Goal: Find contact information: Find contact information

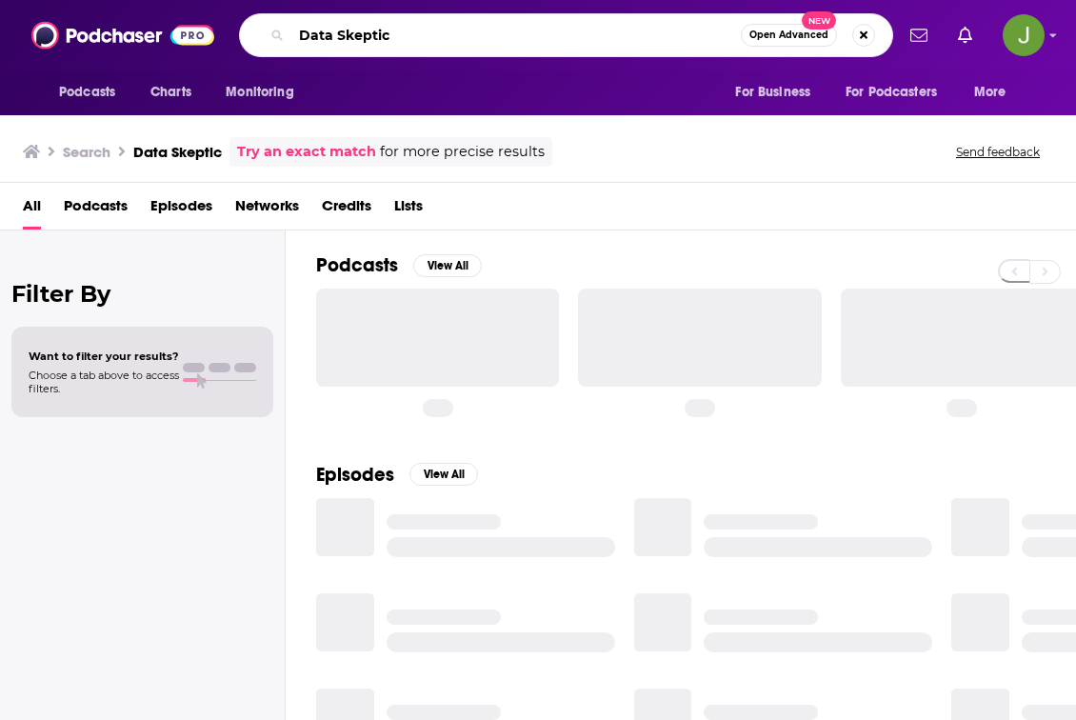
drag, startPoint x: 415, startPoint y: 41, endPoint x: 299, endPoint y: 43, distance: 116.2
click at [241, 37] on div "Data Skeptic Open Advanced New" at bounding box center [566, 35] width 654 height 44
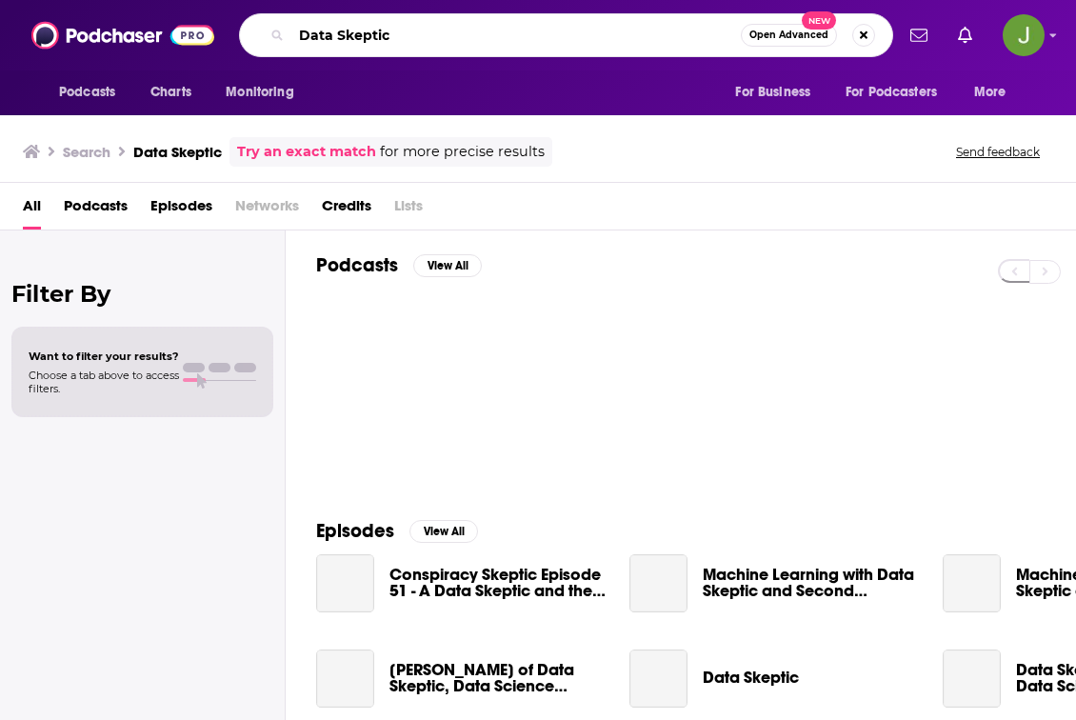
paste input "techinformed"
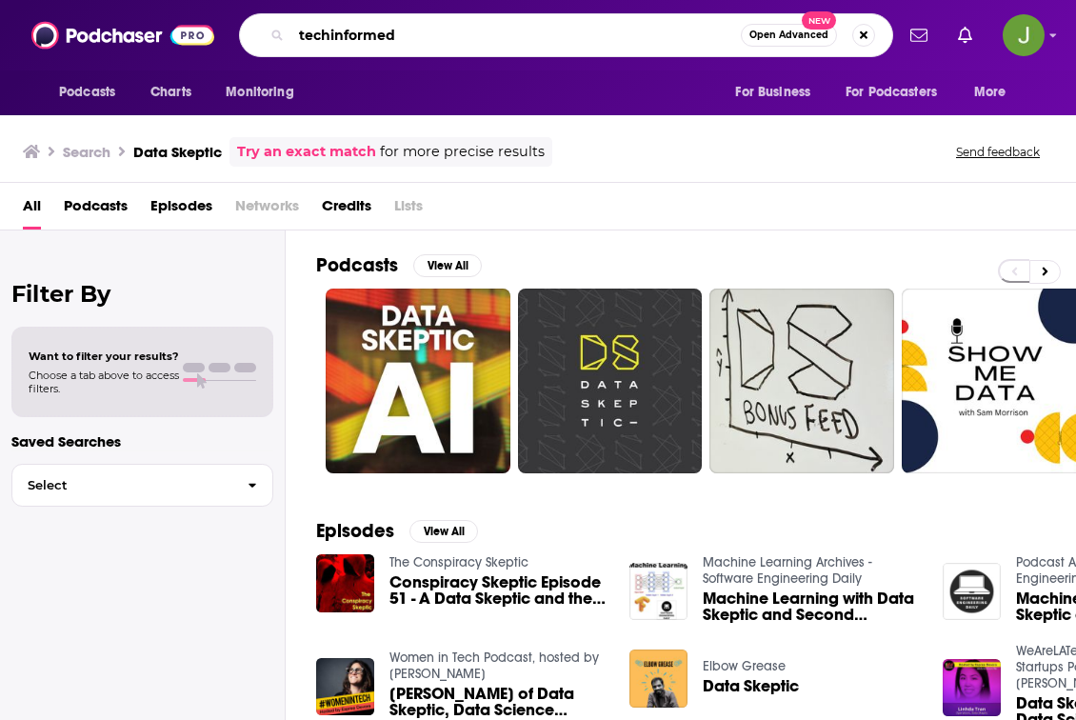
type input "techinformed"
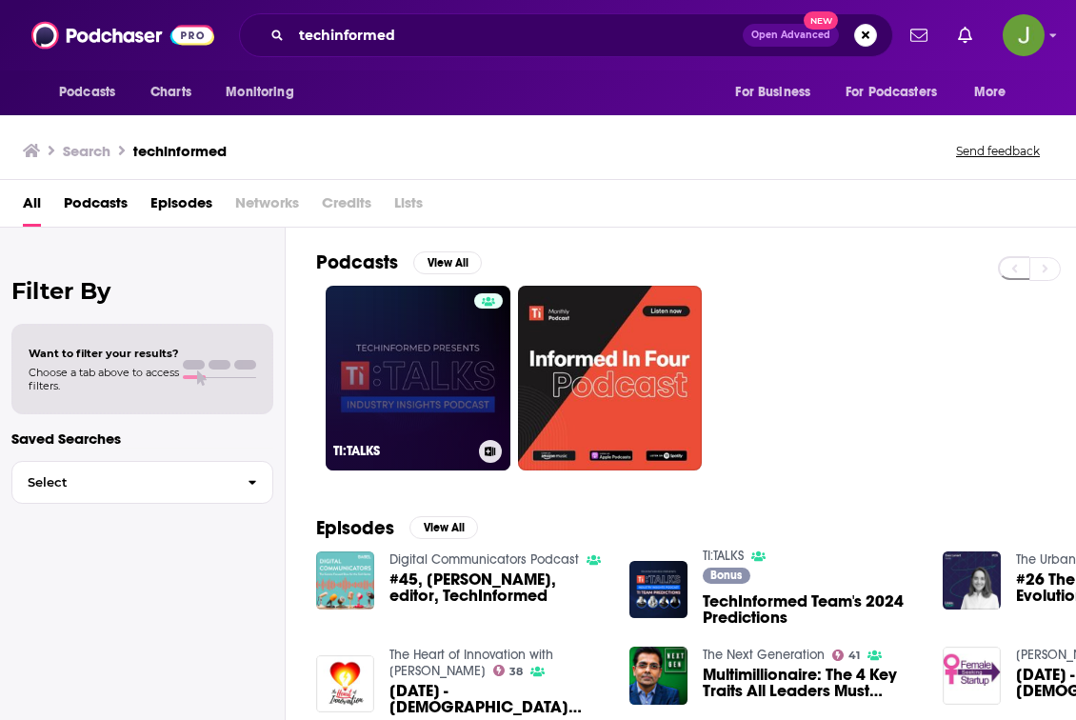
click at [430, 373] on link "TI:TALKS" at bounding box center [418, 378] width 185 height 185
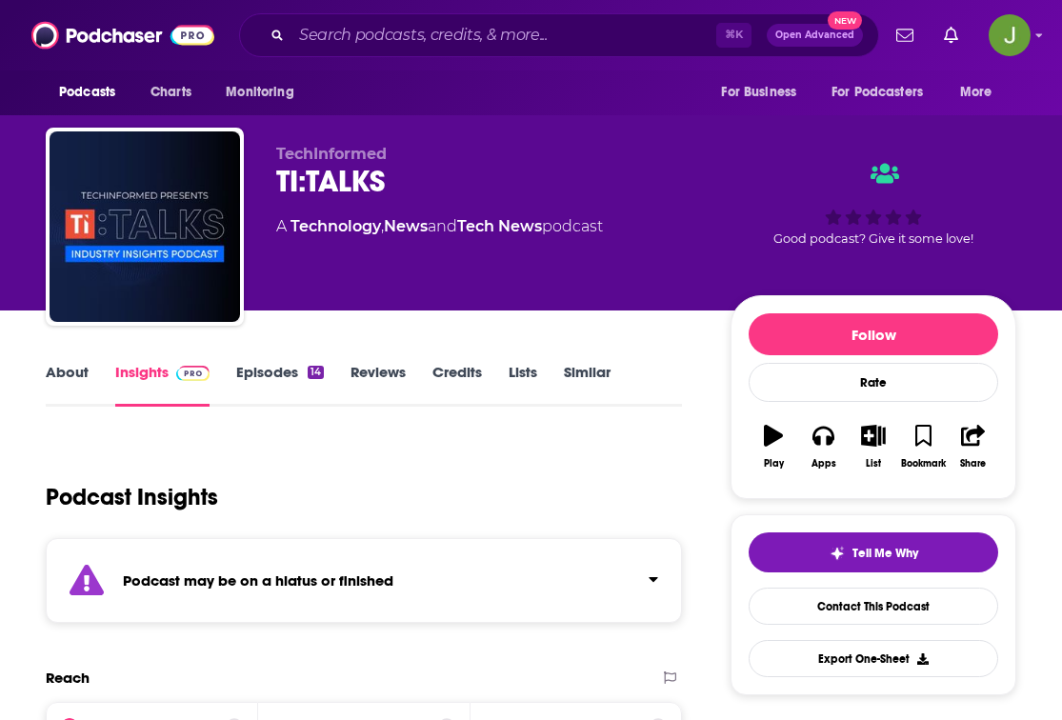
click at [256, 377] on link "Episodes 14" at bounding box center [280, 385] width 88 height 44
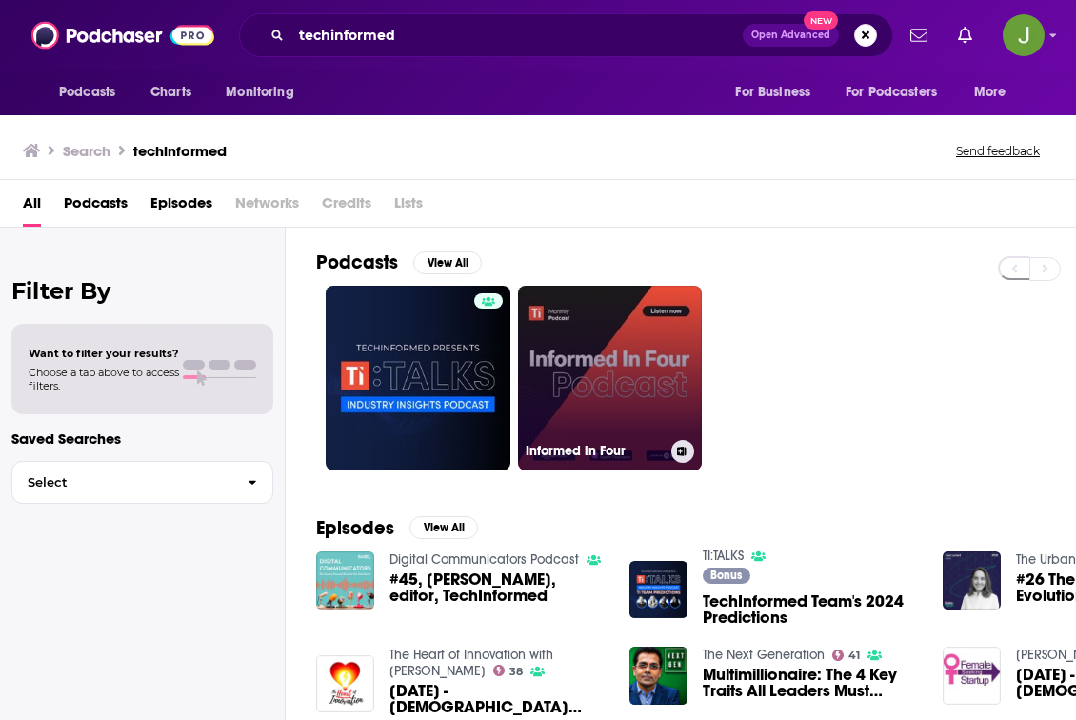
click at [630, 392] on link "Informed in Four" at bounding box center [610, 378] width 185 height 185
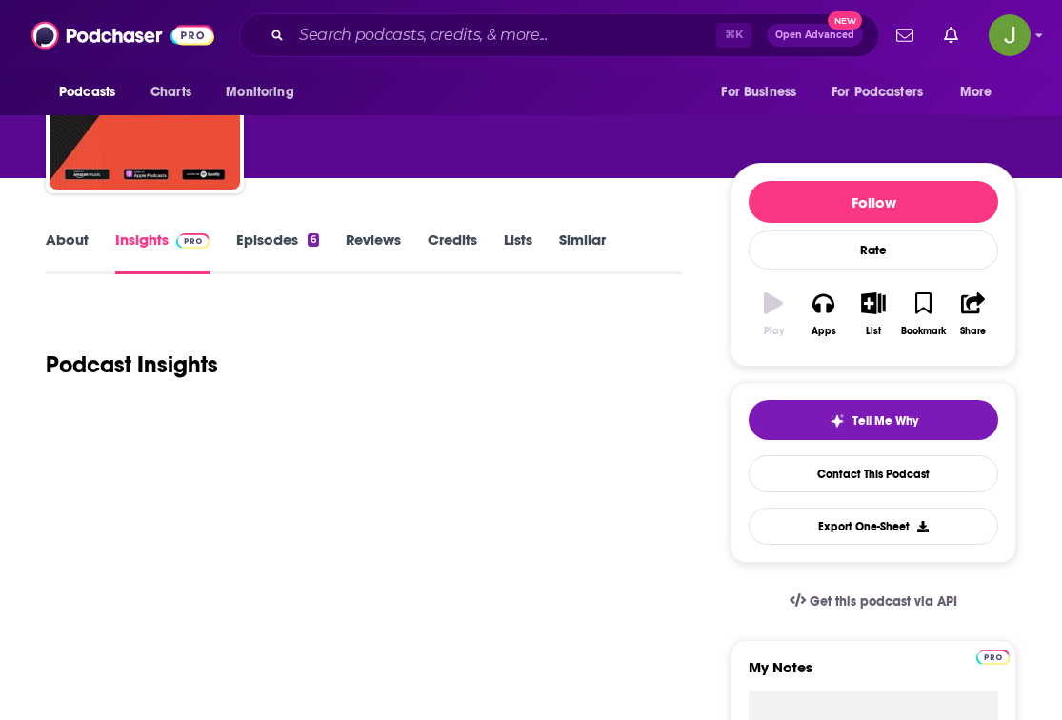
scroll to position [135, 0]
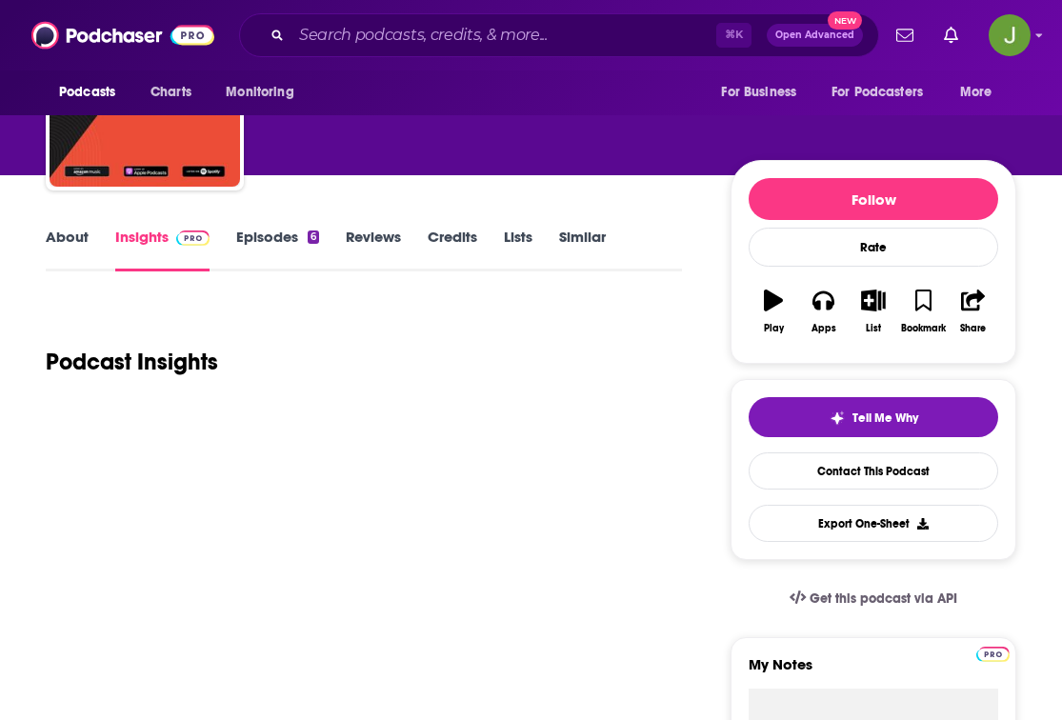
click at [264, 243] on link "Episodes 6" at bounding box center [277, 250] width 83 height 44
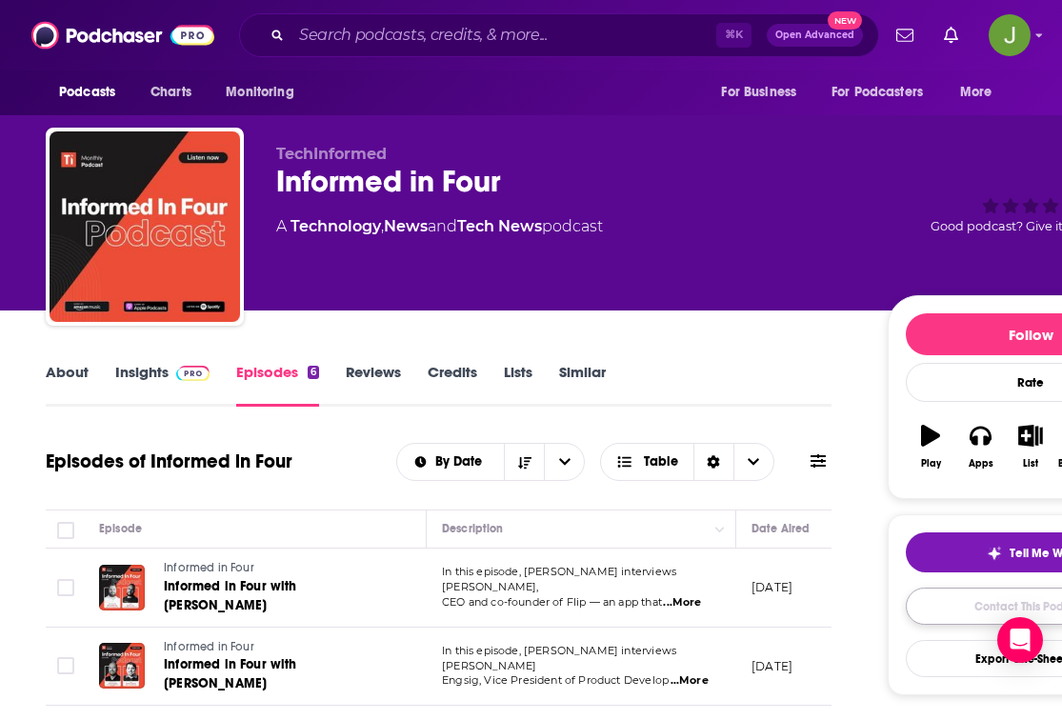
click at [948, 610] on link "Contact This Podcast" at bounding box center [1031, 606] width 250 height 37
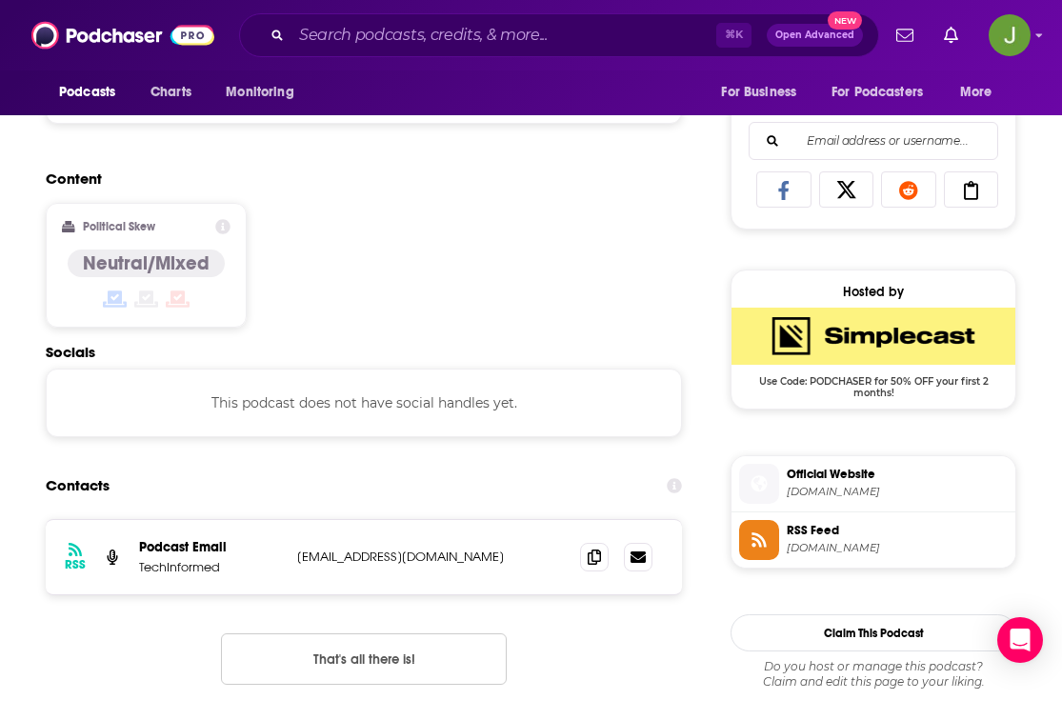
scroll to position [1191, 0]
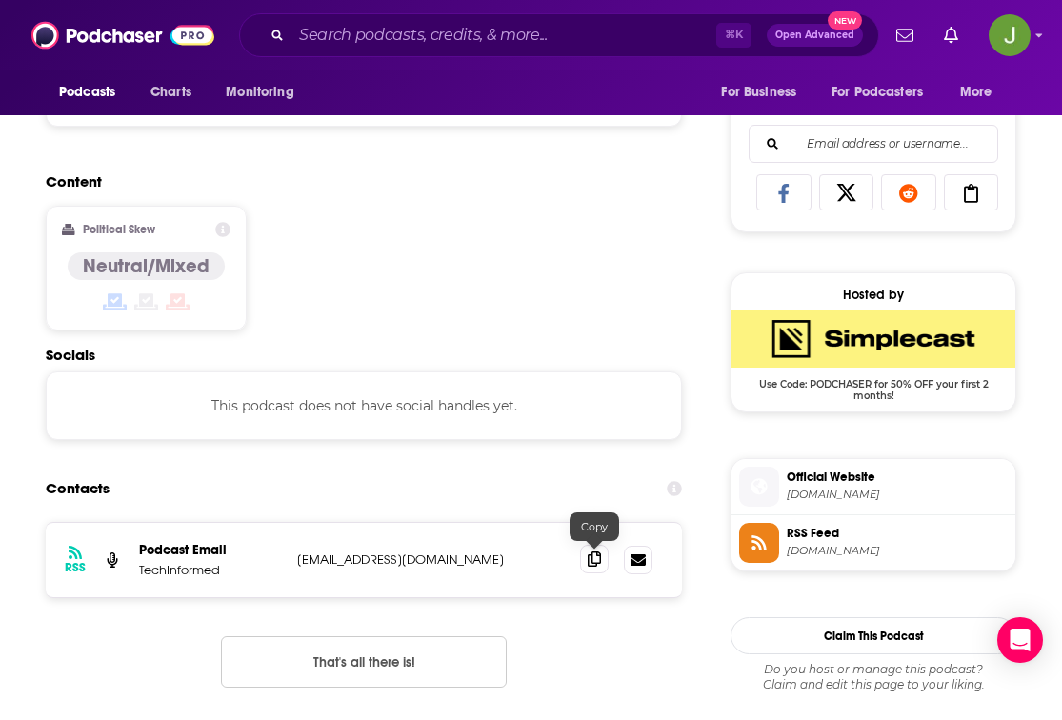
click at [590, 559] on icon at bounding box center [594, 558] width 13 height 15
drag, startPoint x: 219, startPoint y: 574, endPoint x: 132, endPoint y: 574, distance: 86.7
click at [132, 574] on div "RSS Podcast Email TechInformed [EMAIL_ADDRESS][DOMAIN_NAME] [PERSON_NAME][EMAIL…" at bounding box center [364, 560] width 636 height 74
copy p "TechInformed"
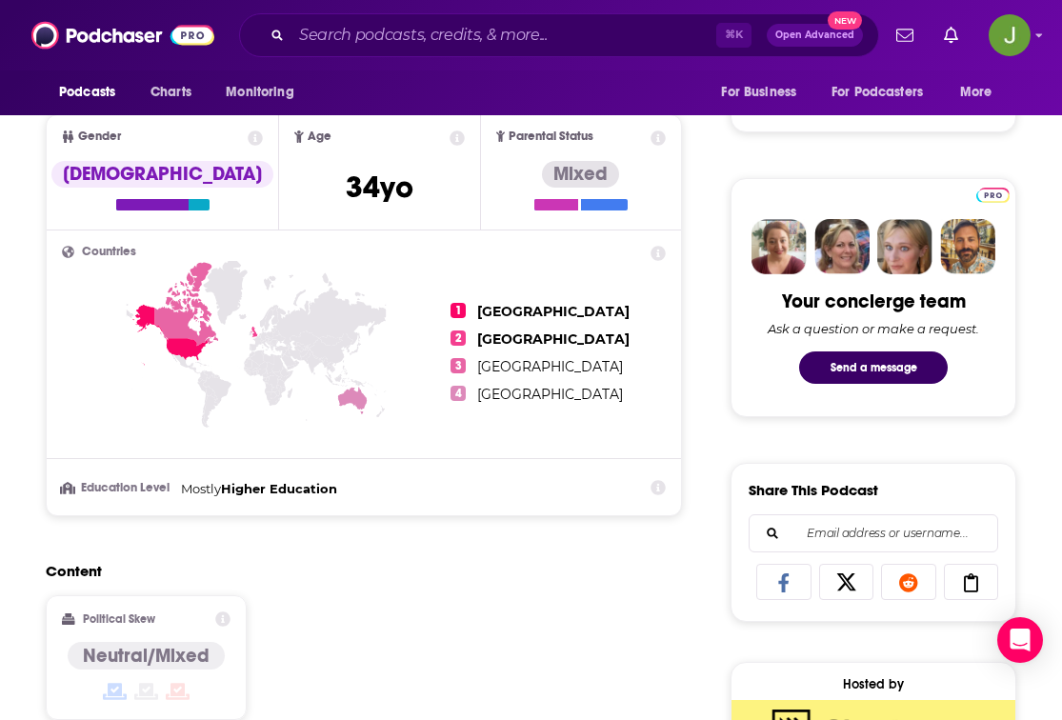
scroll to position [778, 0]
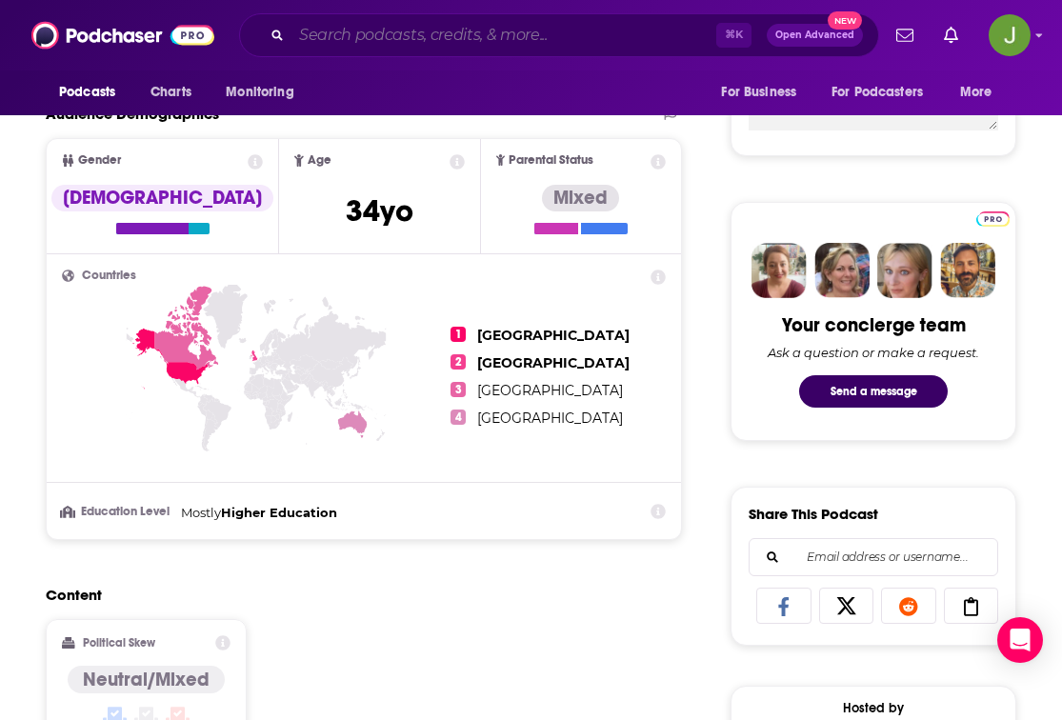
click at [514, 32] on input "Search podcasts, credits, & more..." at bounding box center [503, 35] width 425 height 30
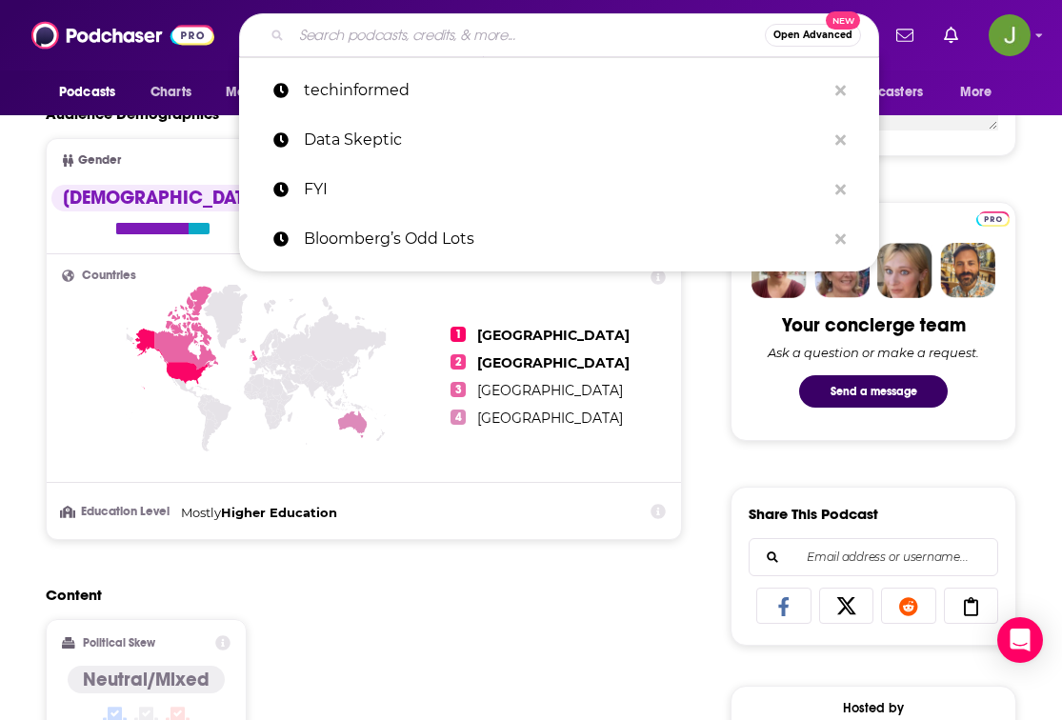
paste input "[PERSON_NAME]"
type input "[PERSON_NAME]"
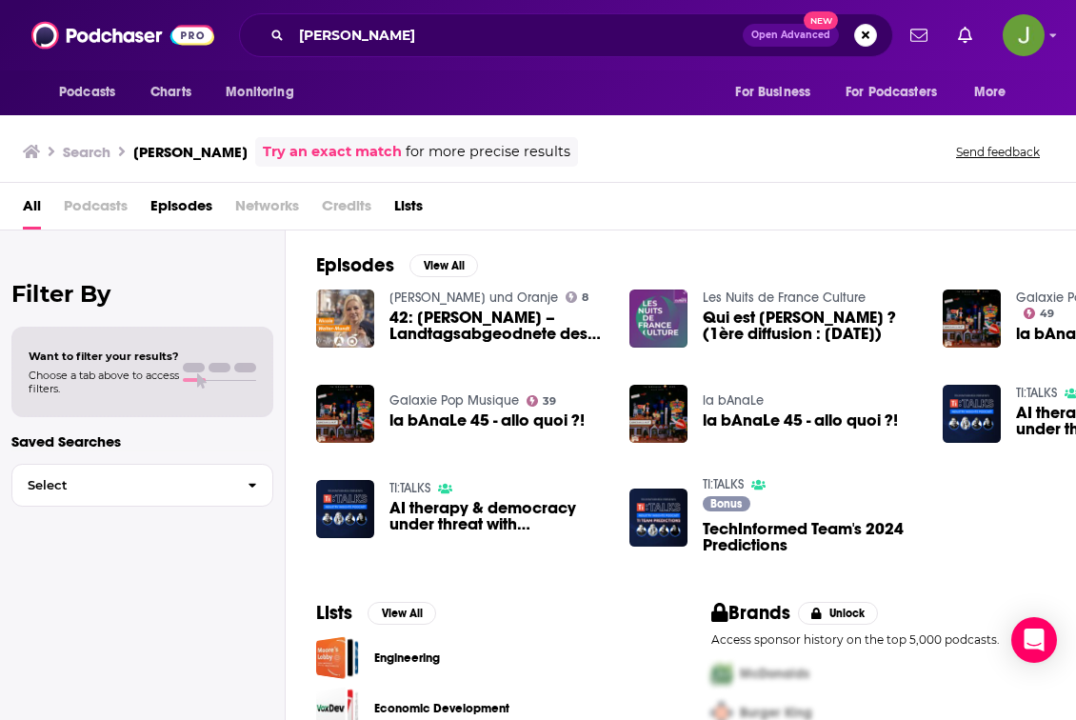
click at [416, 325] on span "42: [PERSON_NAME] – Landtagsabgeodnete des [PERSON_NAME] [PERSON_NAME]" at bounding box center [498, 326] width 217 height 32
